Goal: Task Accomplishment & Management: Use online tool/utility

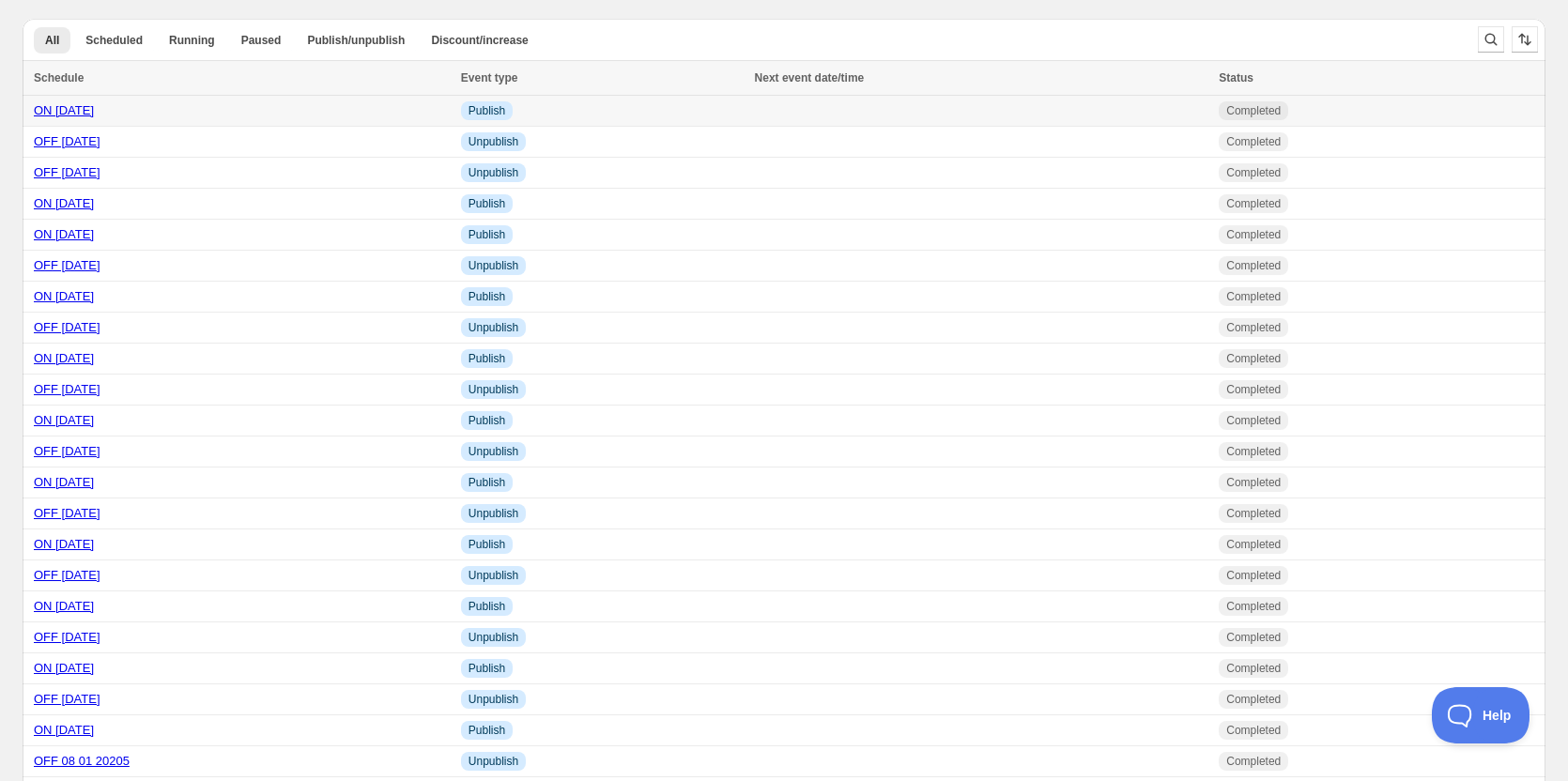
click at [77, 106] on link "ON [DATE]" at bounding box center [63, 110] width 60 height 14
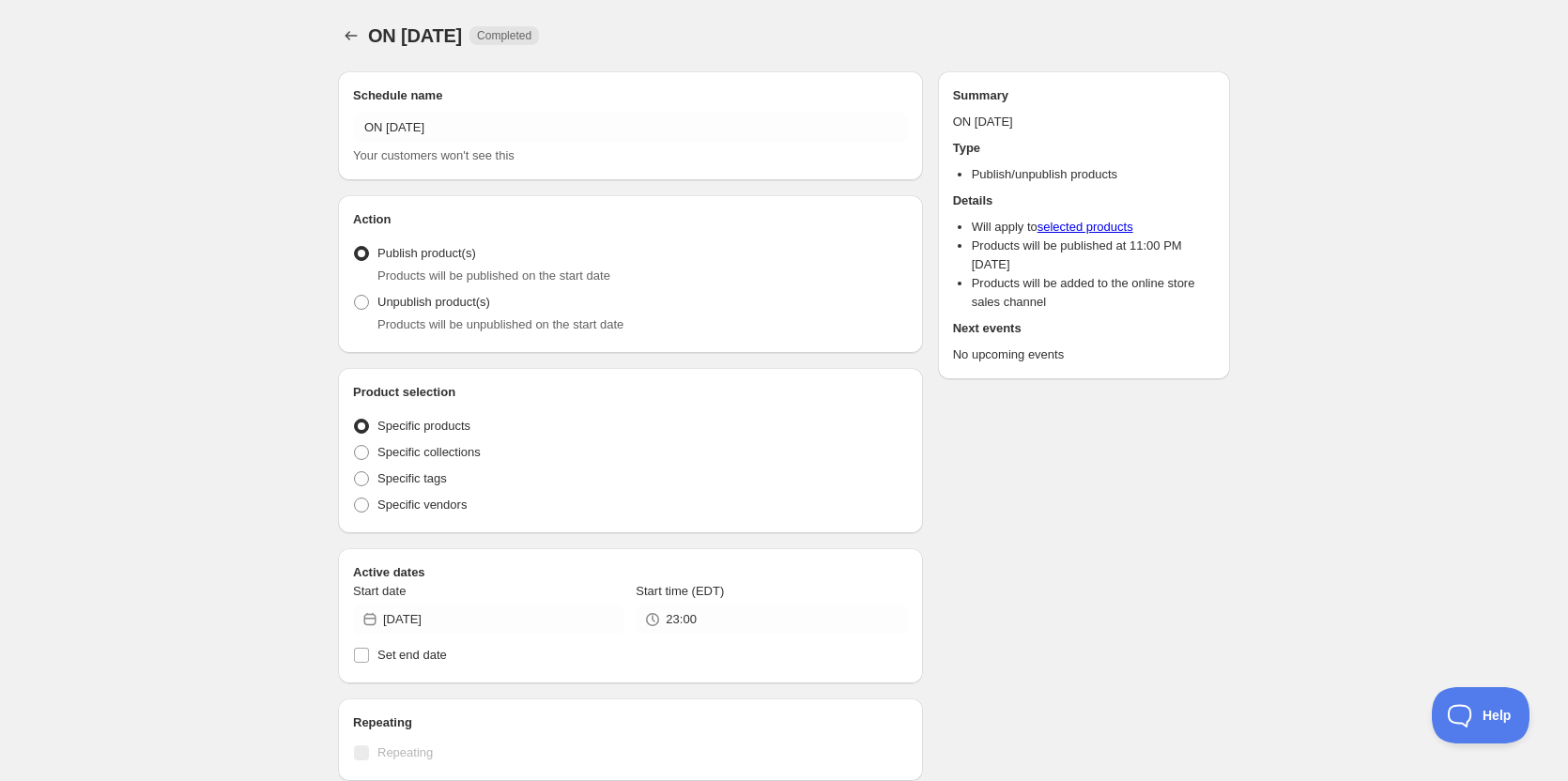
radio input "true"
checkbox input "true"
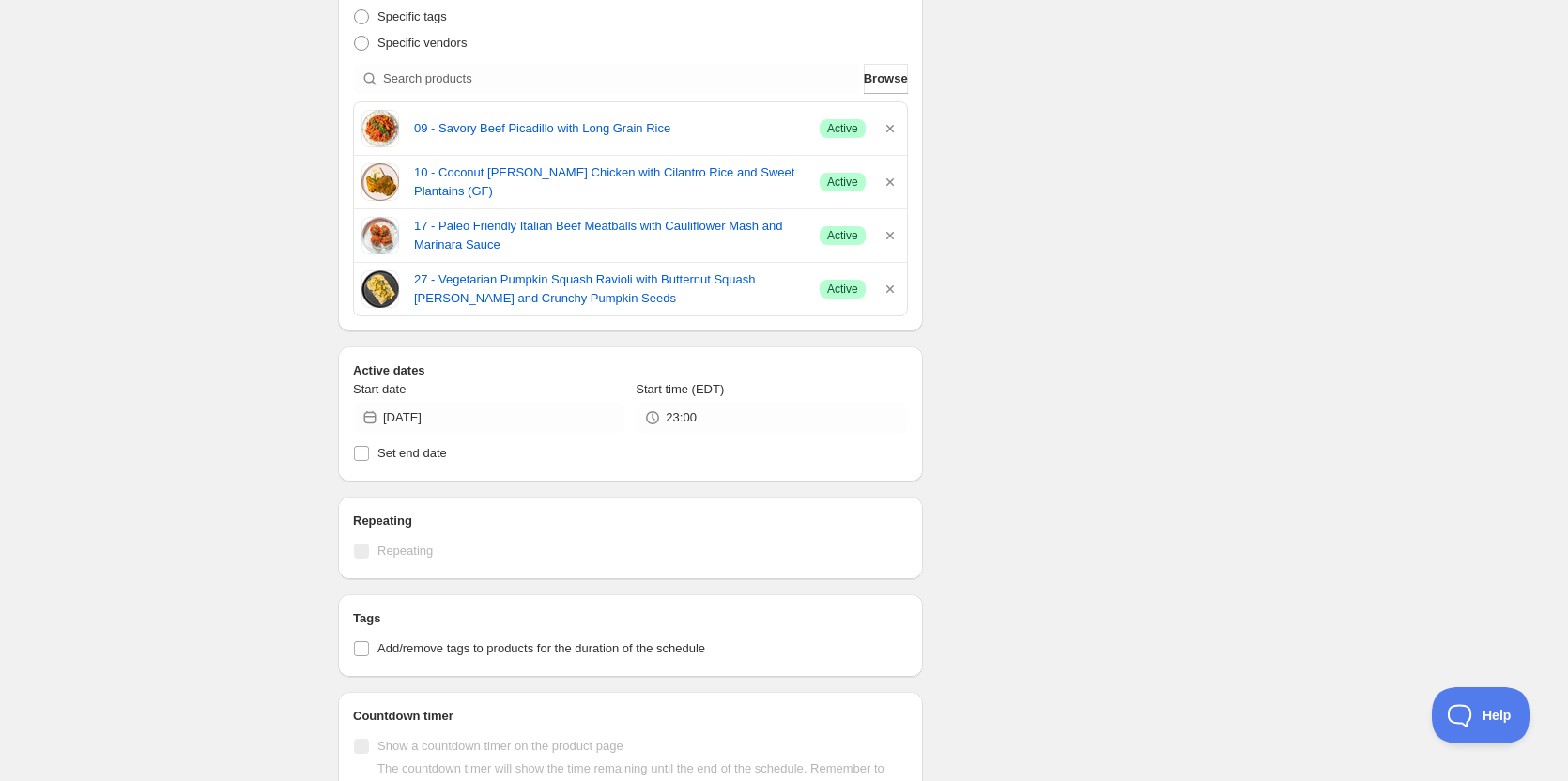
scroll to position [469, 0]
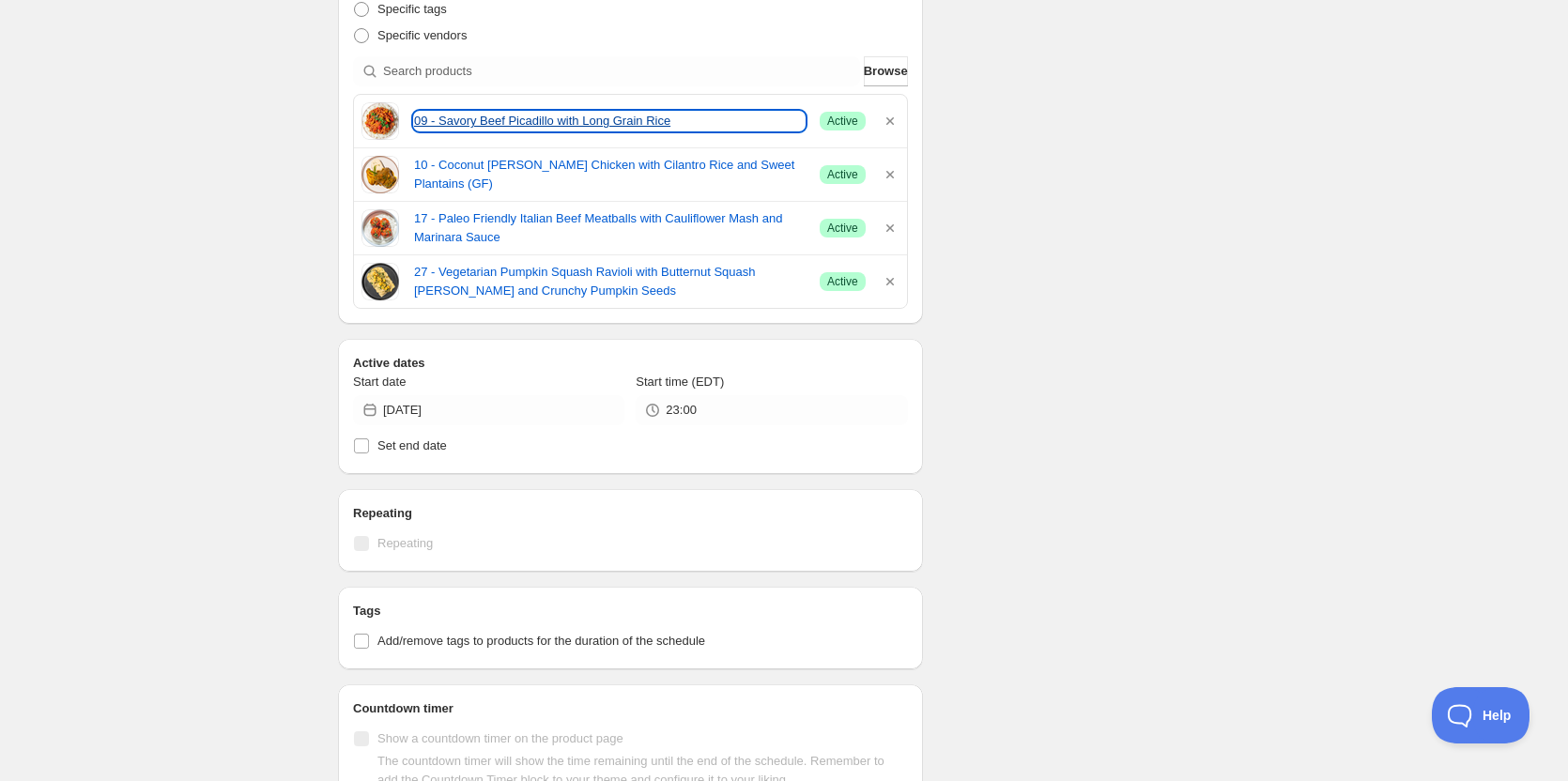
click at [514, 123] on link "09 - Savory Beef Picadillo with Long Grain Rice" at bounding box center [609, 120] width 391 height 19
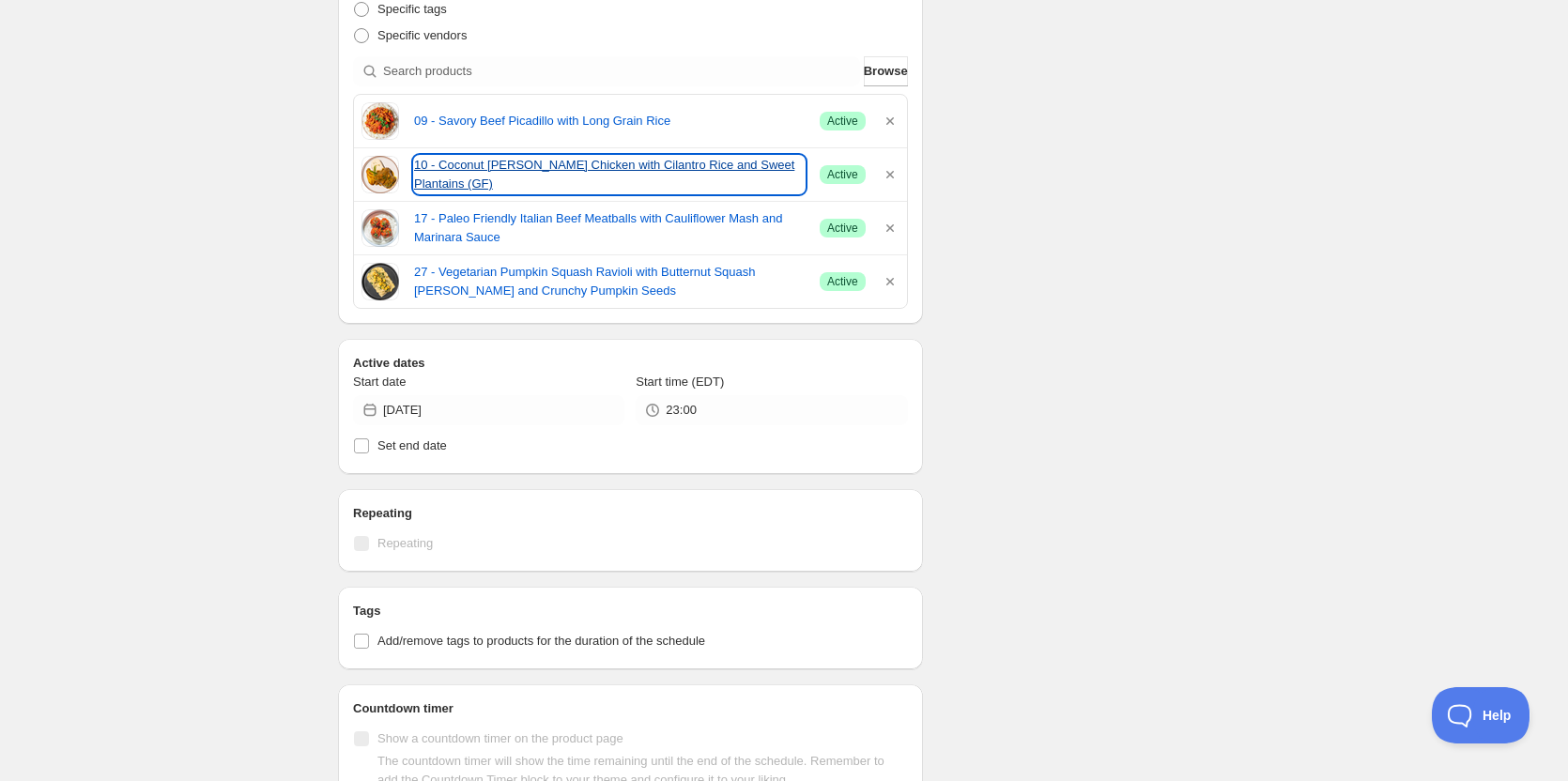
click at [489, 173] on link "10 - Coconut Curry Chicken with Cilantro Rice and Sweet Plantains (GF)" at bounding box center [609, 175] width 391 height 37
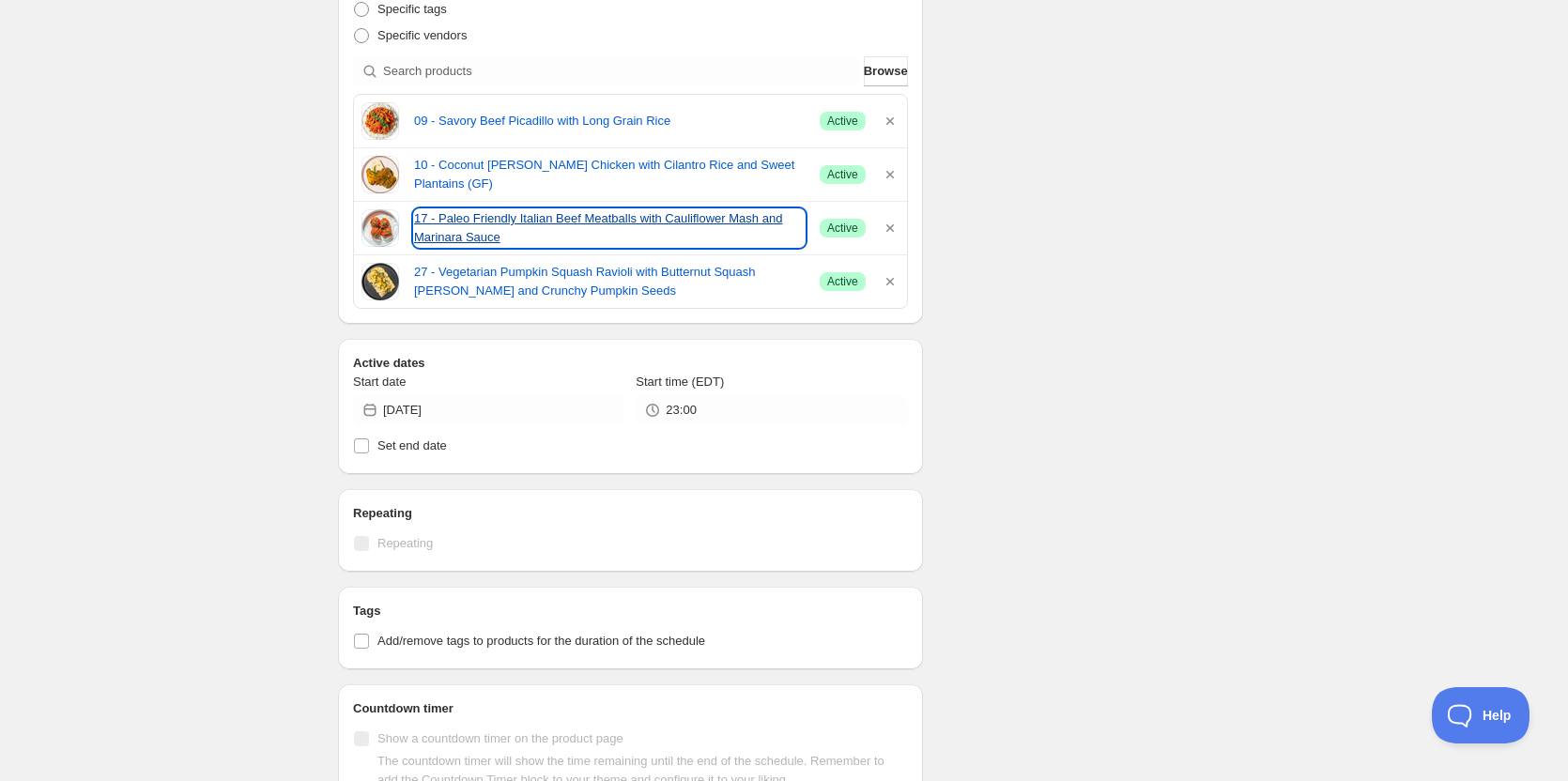
click at [471, 229] on link "17 - Paleo Friendly Italian Beef Meatballs with Cauliflower Mash and Marinara S…" at bounding box center [609, 228] width 391 height 37
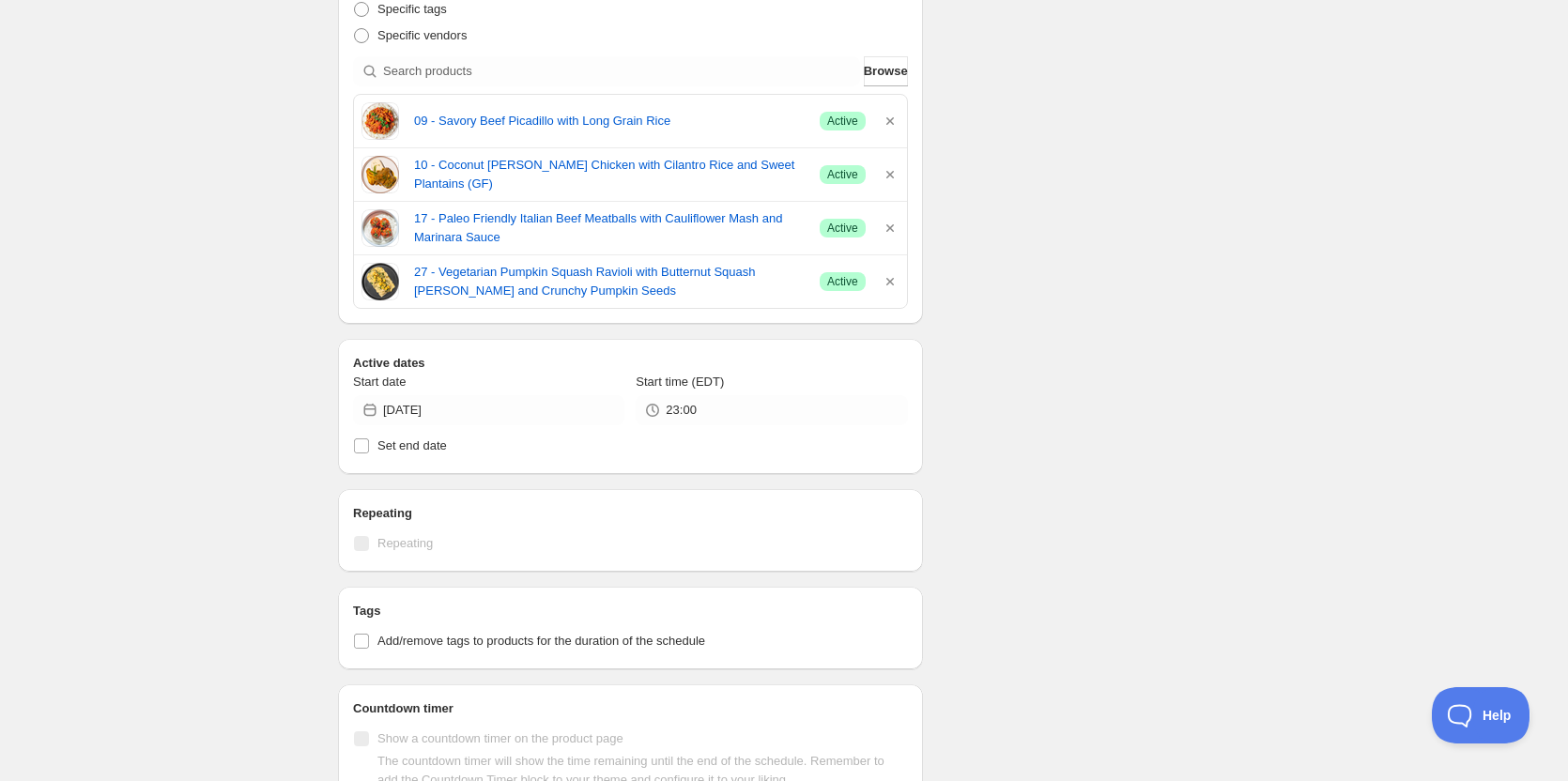
click at [1235, 323] on div "ON 10 10 2025. This page is ready ON 10 10 2025 Completed Duplicate Activate De…" at bounding box center [784, 391] width 937 height 1722
drag, startPoint x: 441, startPoint y: 110, endPoint x: 664, endPoint y: 120, distance: 223.2
click at [664, 120] on div "09 - Savory Beef Picadillo with Long Grain Rice Success Active" at bounding box center [631, 121] width 538 height 37
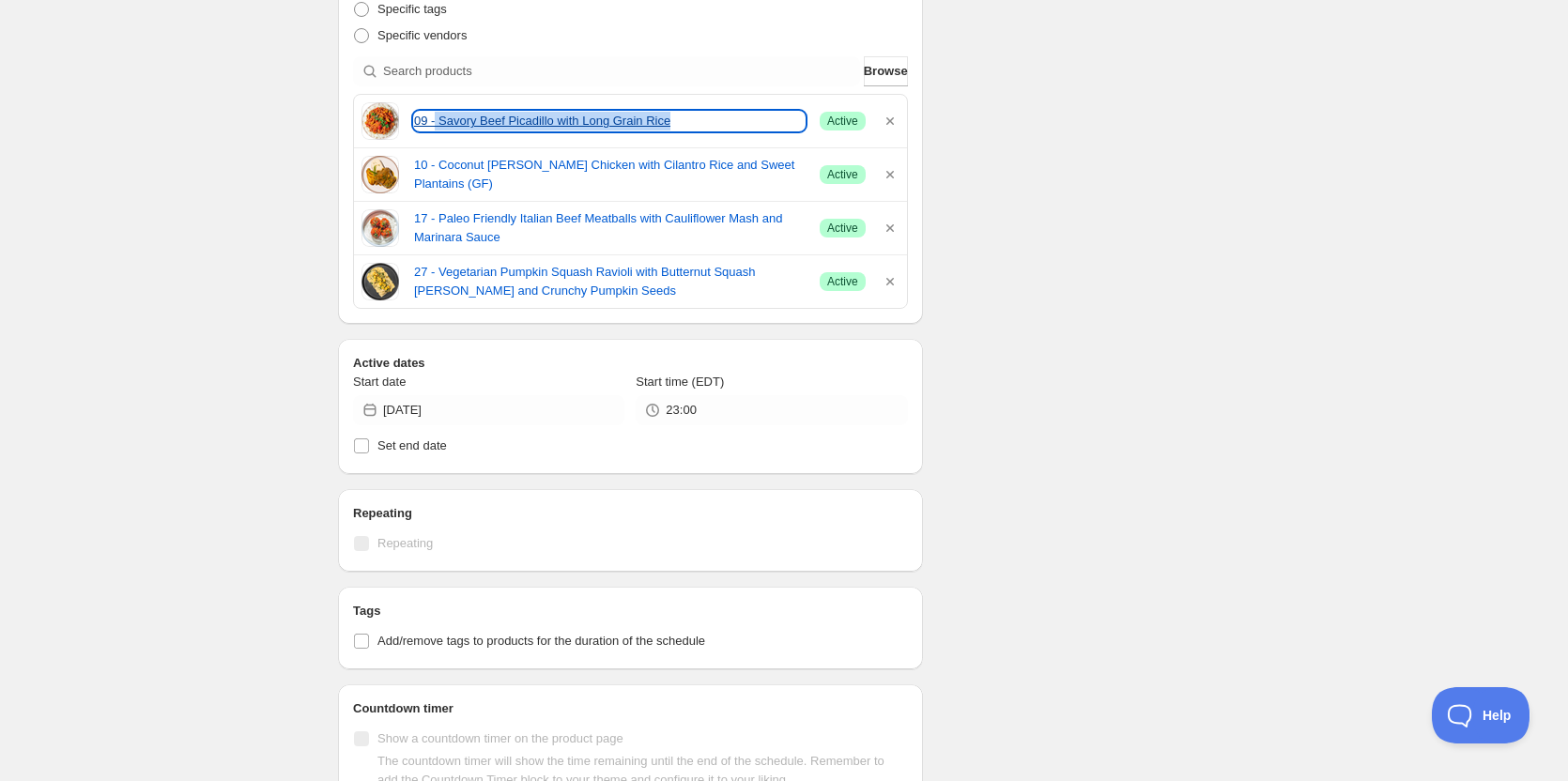
copy link "Savory Beef Picadillo with Long Grain Rice"
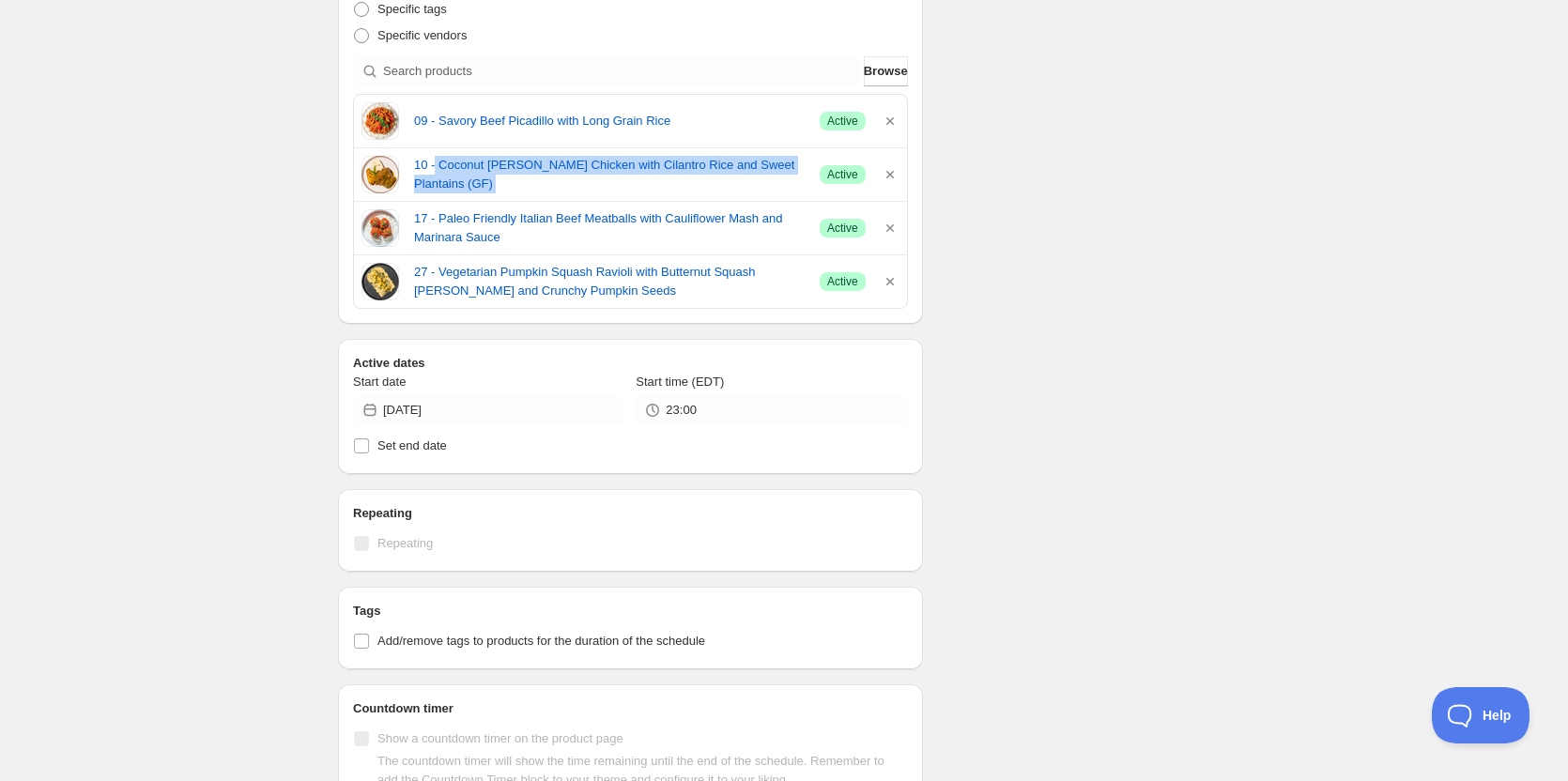
drag, startPoint x: 442, startPoint y: 167, endPoint x: 822, endPoint y: 178, distance: 380.2
click at [825, 178] on div "10 - Coconut Curry Chicken with Cilantro Rice and Sweet Plantains (GF) Success …" at bounding box center [631, 175] width 538 height 37
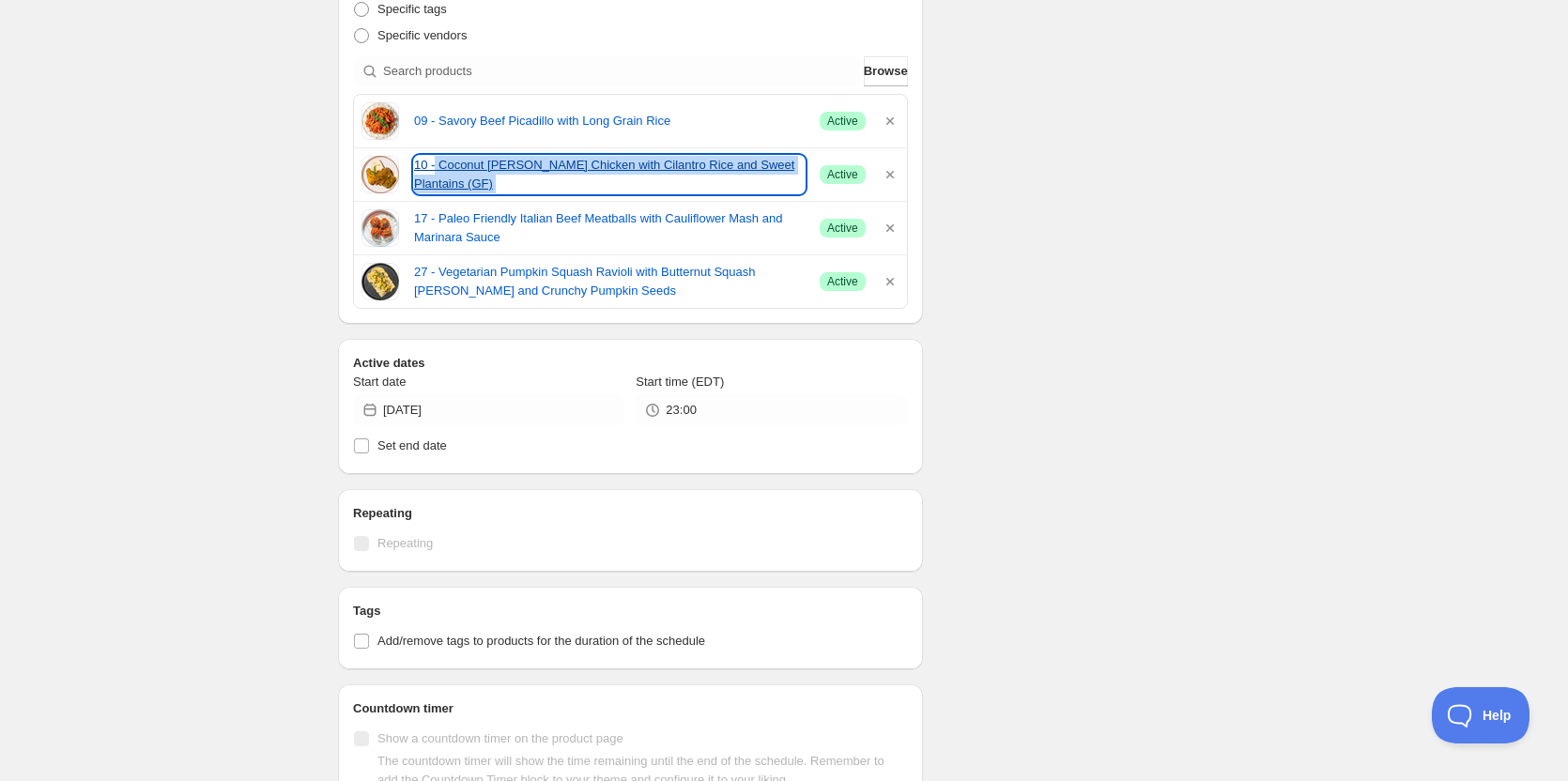
copy div "Coconut Curry Chicken with Cilantro Rice and Sweet Plantains (GF) Success"
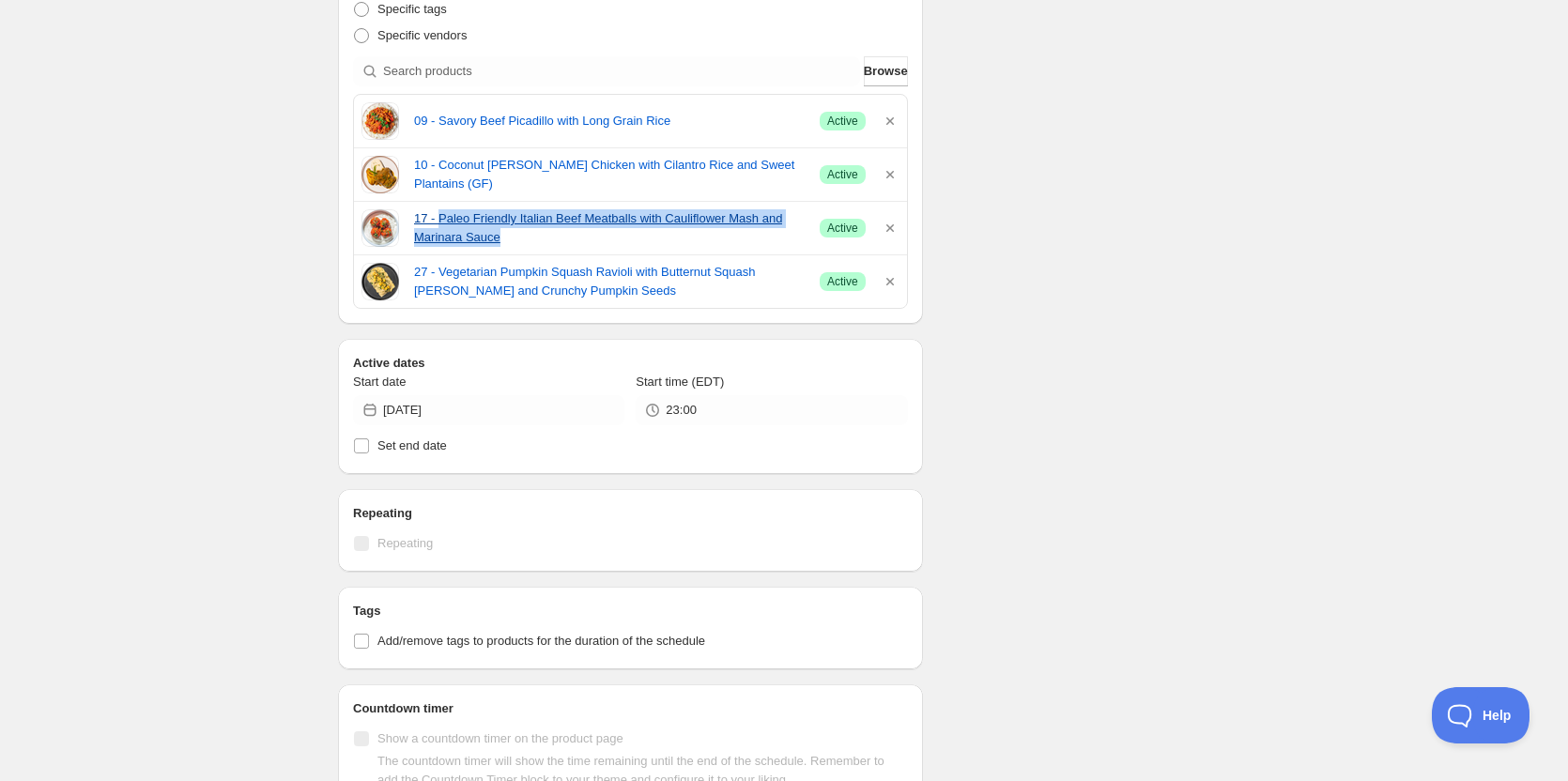
drag, startPoint x: 440, startPoint y: 207, endPoint x: 556, endPoint y: 237, distance: 119.8
click at [556, 237] on div "17 - Paleo Friendly Italian Beef Meatballs with Cauliflower Mash and Marinara S…" at bounding box center [630, 228] width 553 height 52
copy link "Paleo Friendly Italian Beef Meatballs with Cauliflower Mash and Marinara Sauce"
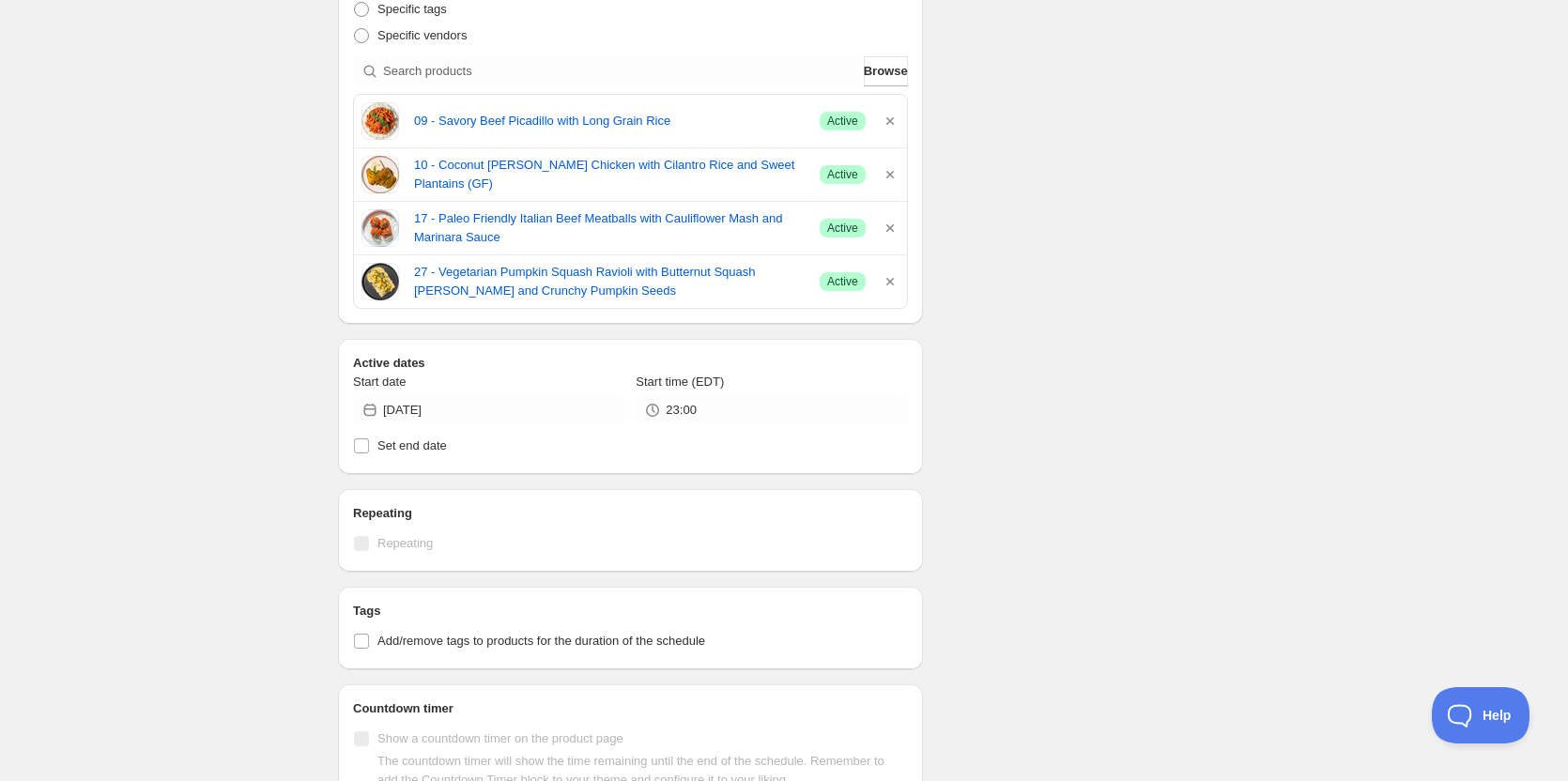
click at [436, 258] on div "27 - Vegetarian Pumpkin Squash Ravioli with Butternut Squash Alfredo and Crunch…" at bounding box center [630, 281] width 553 height 52
drag, startPoint x: 441, startPoint y: 259, endPoint x: 424, endPoint y: 254, distance: 17.7
click at [424, 254] on hr at bounding box center [630, 254] width 553 height 1
drag, startPoint x: 440, startPoint y: 255, endPoint x: 612, endPoint y: 281, distance: 174.0
click at [612, 281] on div "27 - Vegetarian Pumpkin Squash Ravioli with Butternut Squash Alfredo and Crunch…" at bounding box center [630, 281] width 553 height 52
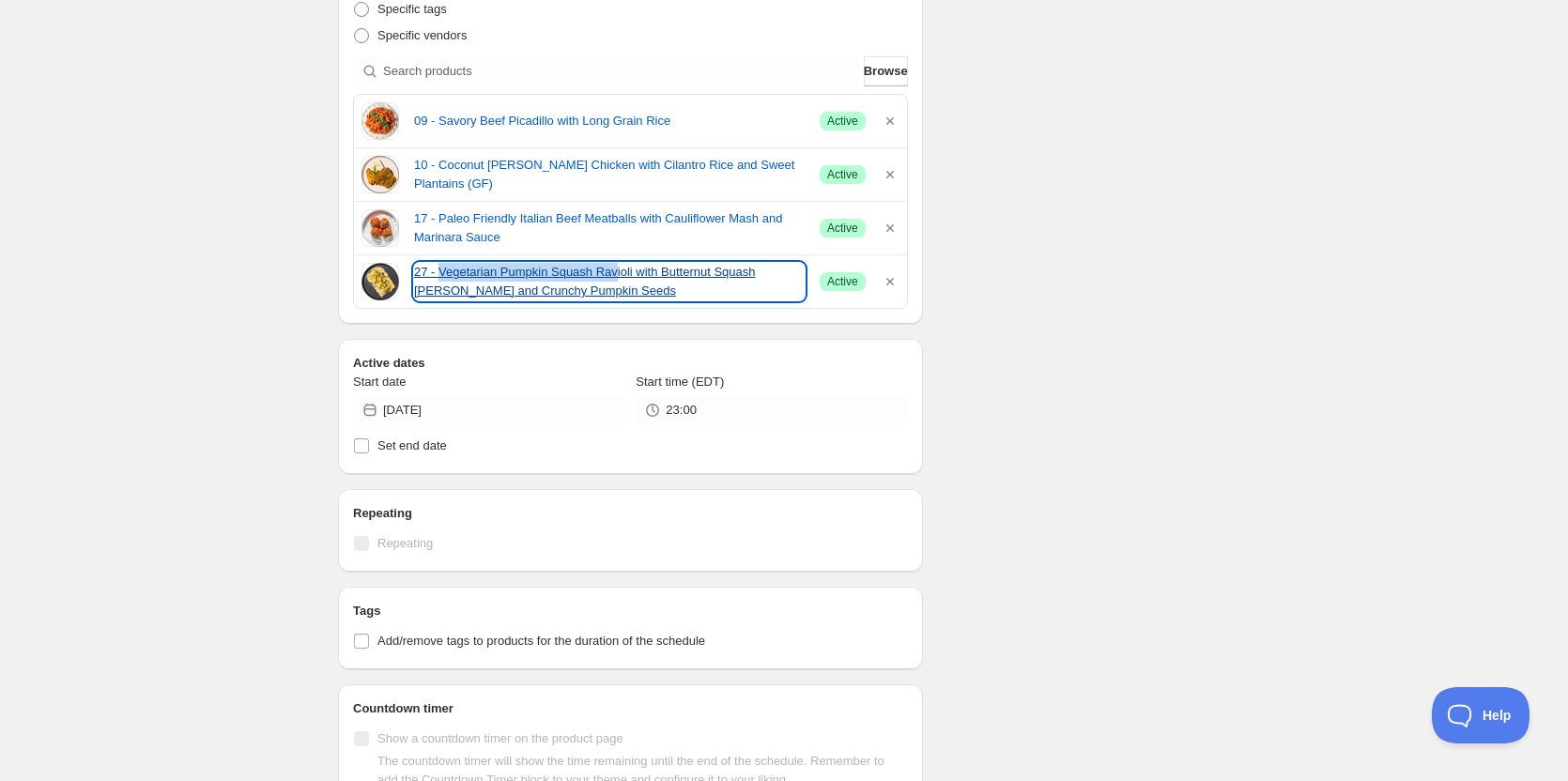
click at [611, 281] on link "27 - Vegetarian Pumpkin Squash Ravioli with Butternut Squash Alfredo and Crunch…" at bounding box center [609, 282] width 391 height 37
click at [621, 289] on link "27 - Vegetarian Pumpkin Squash Ravioli with Butternut Squash Alfredo and Crunch…" at bounding box center [609, 282] width 391 height 37
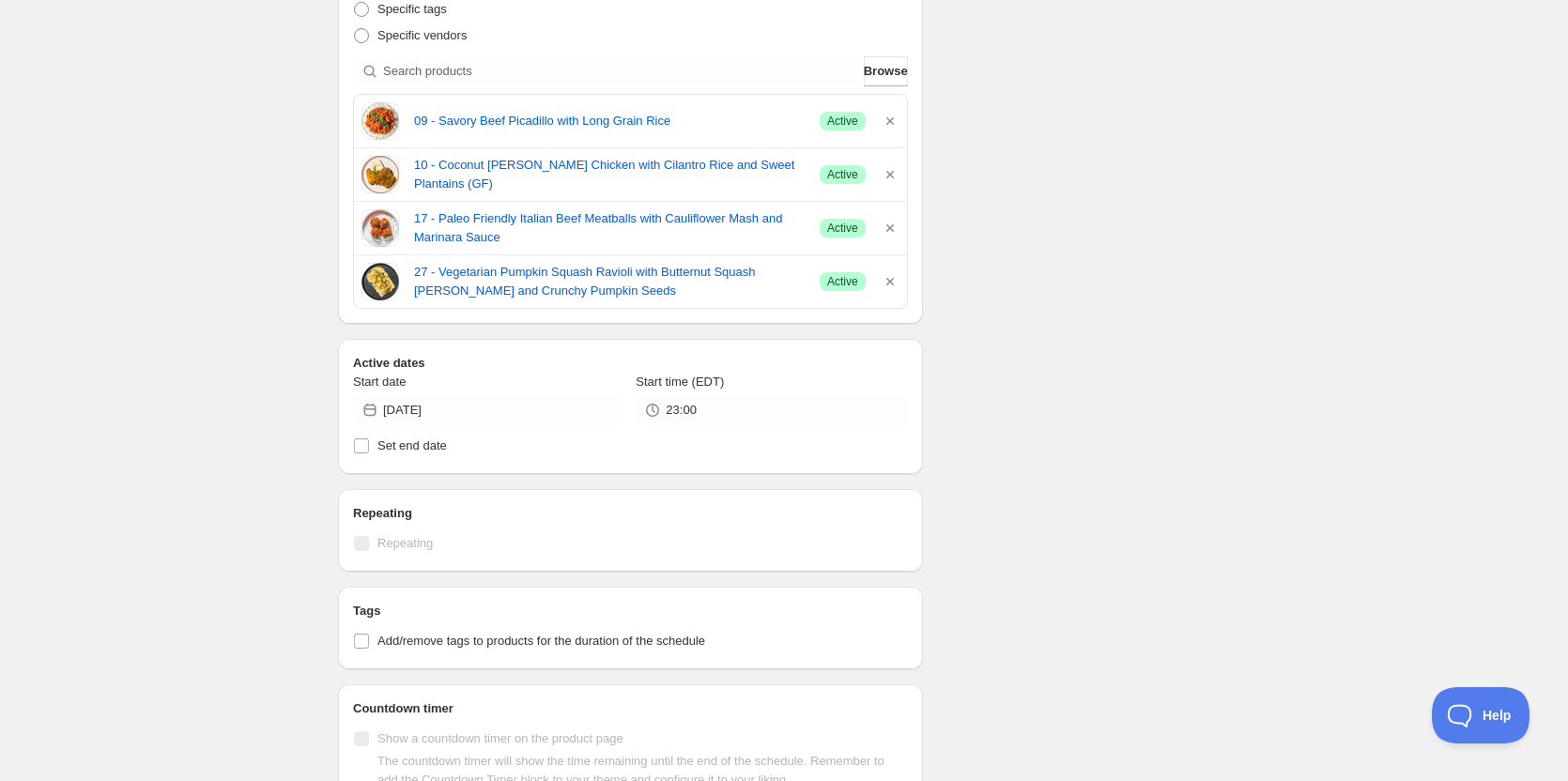
click at [429, 252] on div "17 - Paleo Friendly Italian Beef Meatballs with Cauliflower Mash and Marinara S…" at bounding box center [630, 228] width 553 height 52
drag, startPoint x: 438, startPoint y: 259, endPoint x: 602, endPoint y: 287, distance: 166.4
click at [602, 287] on div "27 - Vegetarian Pumpkin Squash Ravioli with Butternut Squash Alfredo and Crunch…" at bounding box center [630, 281] width 553 height 52
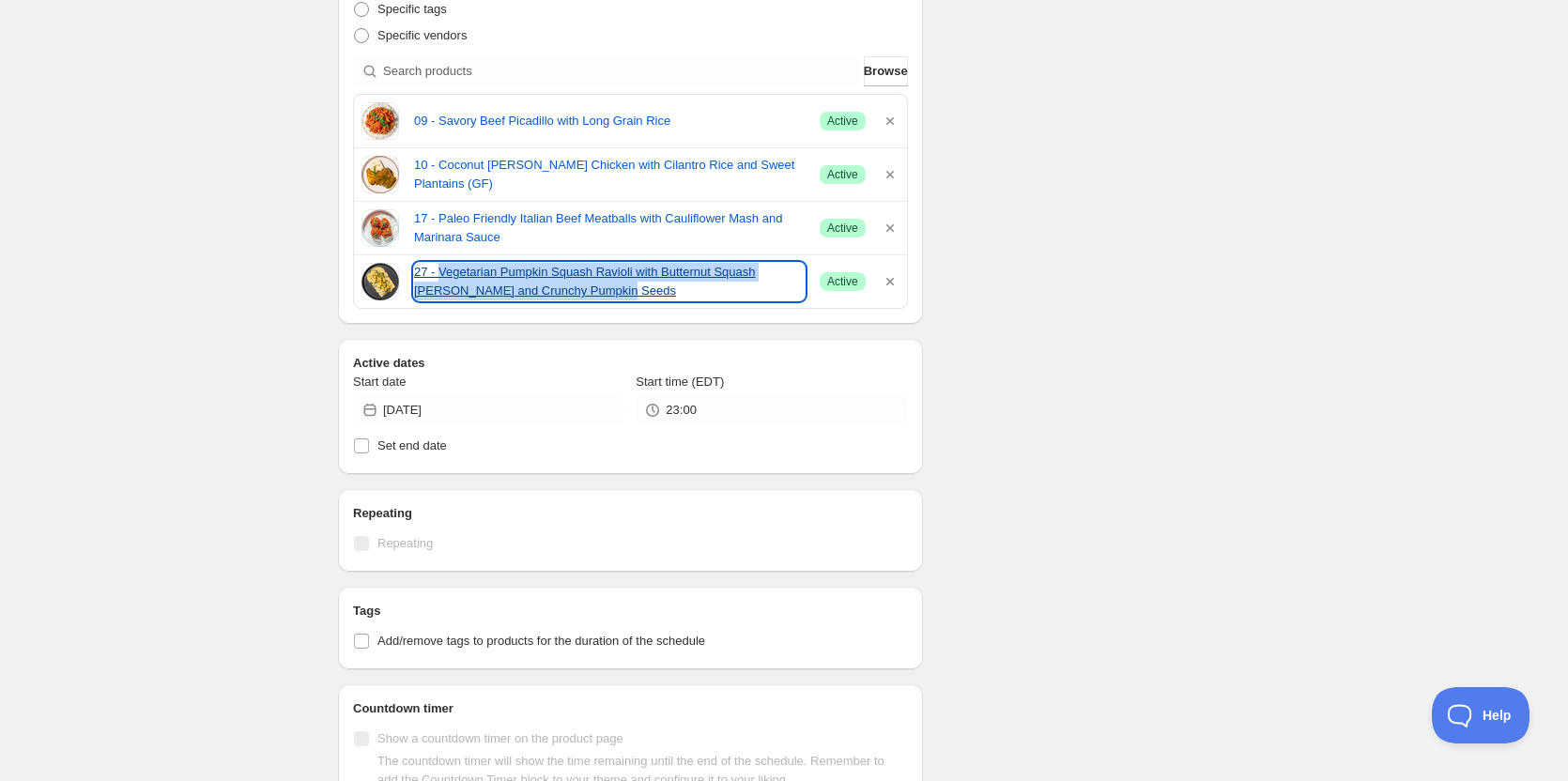
copy link "Vegetarian Pumpkin Squash Ravioli with Butternut Squash Alfredo and Crunchy Pum…"
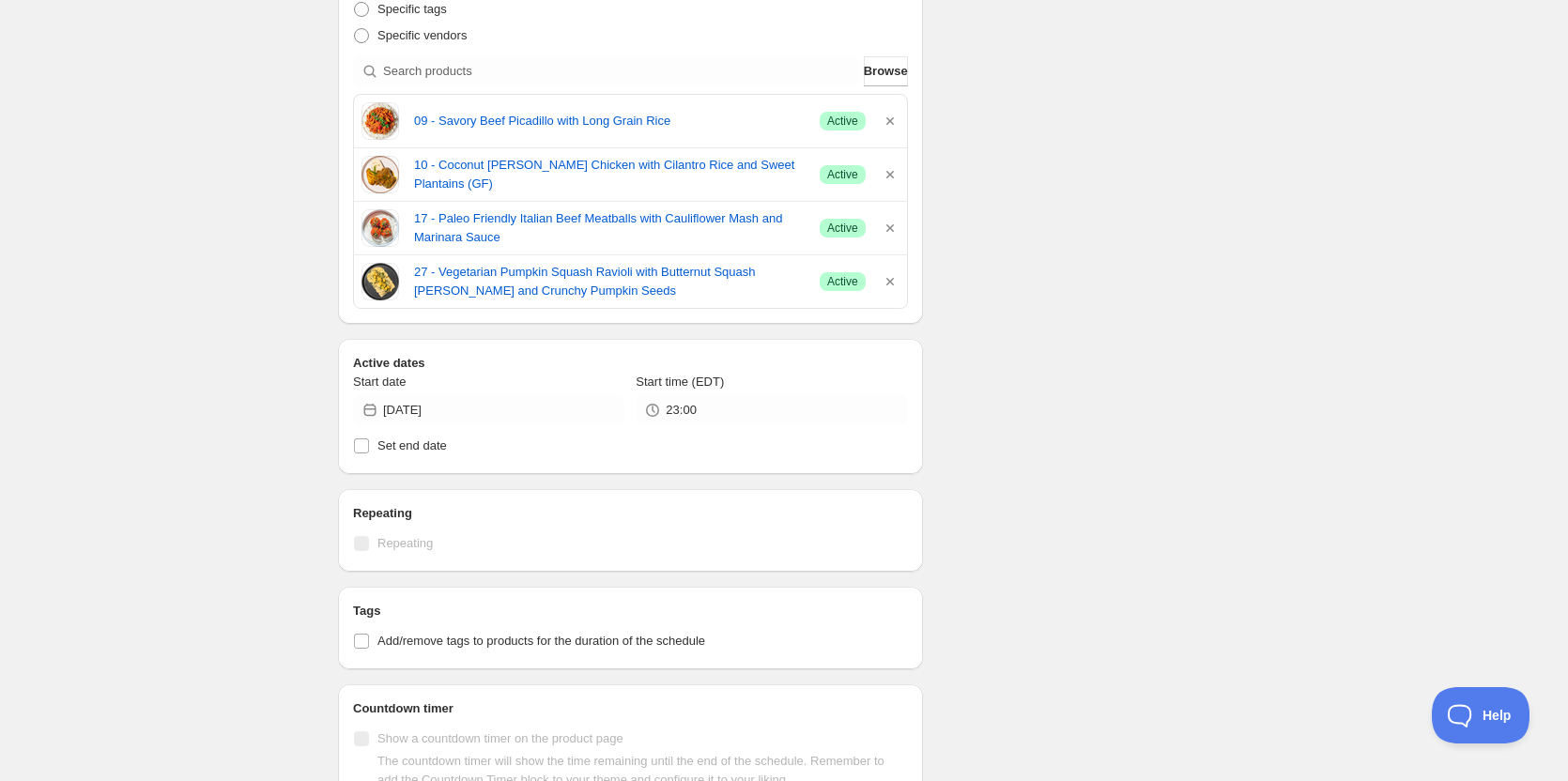
click at [1084, 377] on div "Schedule name ON 10 10 2025 Your customers won't see this Action Action Publish…" at bounding box center [777, 419] width 907 height 1666
